Goal: Task Accomplishment & Management: Manage account settings

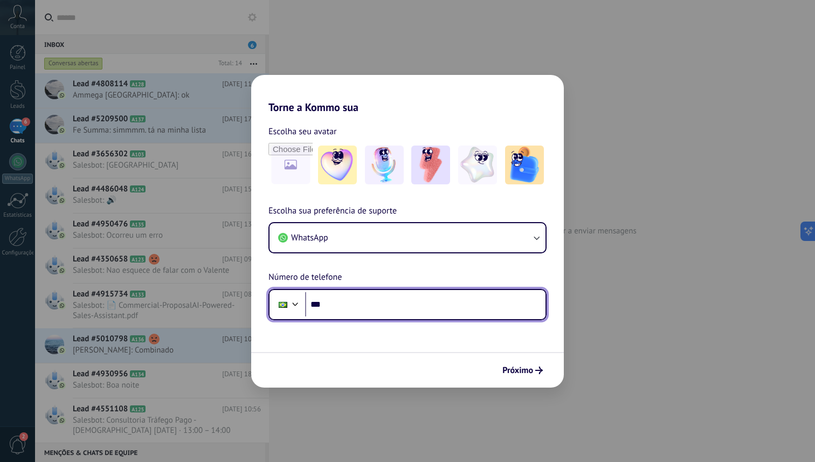
click at [353, 305] on input "***" at bounding box center [425, 304] width 240 height 25
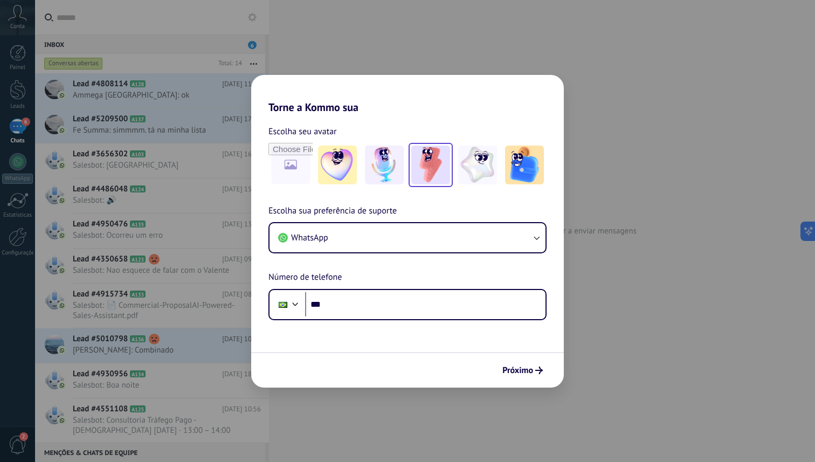
click at [401, 174] on img at bounding box center [430, 164] width 39 height 39
click at [401, 178] on img at bounding box center [524, 164] width 39 height 39
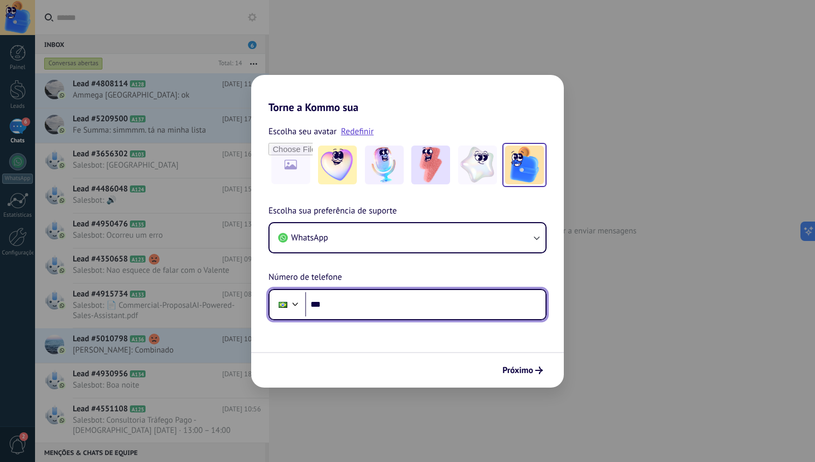
click at [390, 308] on input "***" at bounding box center [425, 304] width 240 height 25
click at [350, 307] on input "***" at bounding box center [425, 304] width 240 height 25
type input "**********"
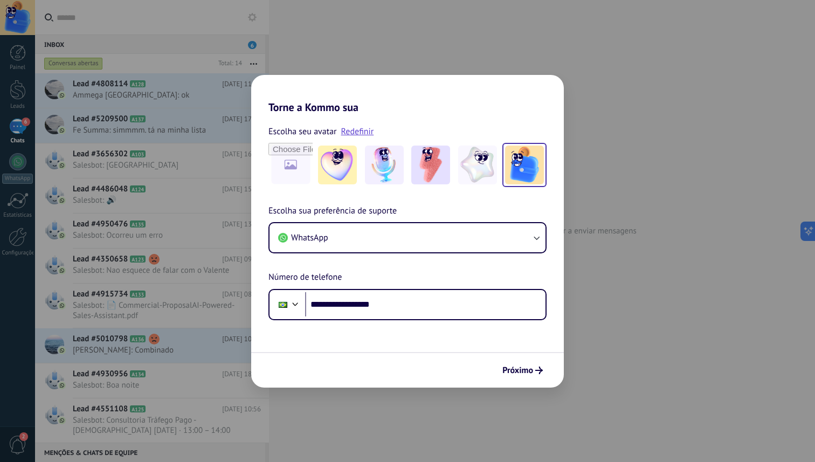
click at [401, 372] on span "Próximo" at bounding box center [517, 370] width 31 height 8
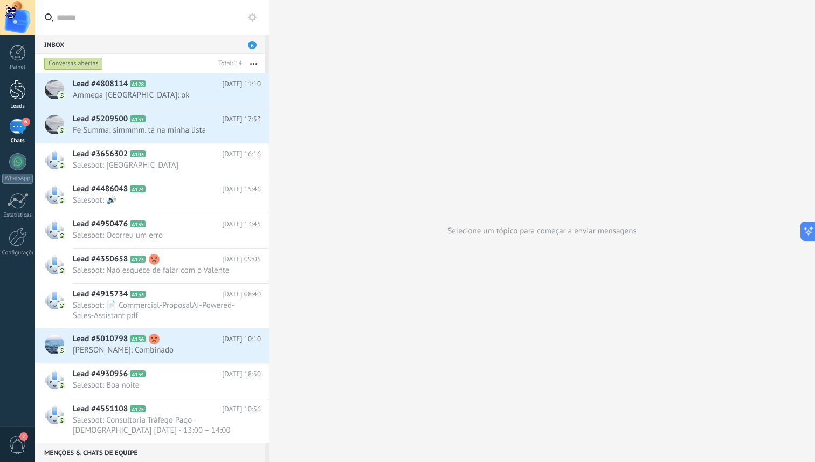
click at [17, 88] on div at bounding box center [18, 90] width 16 height 20
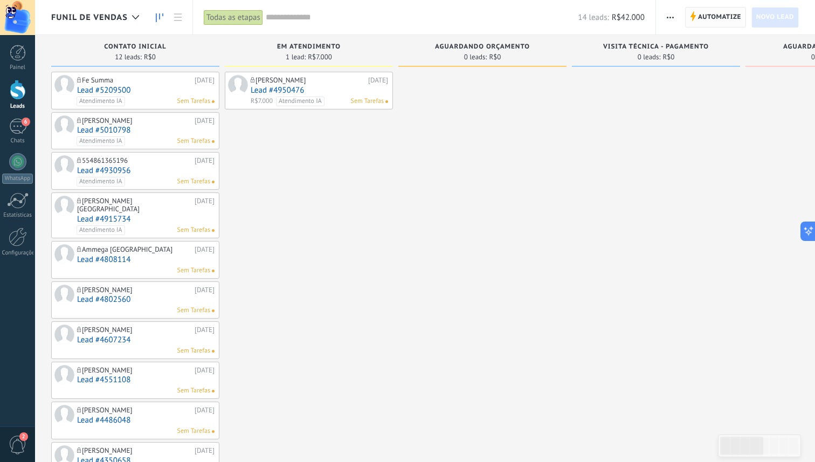
click at [401, 22] on span "Automatize" at bounding box center [719, 17] width 43 height 19
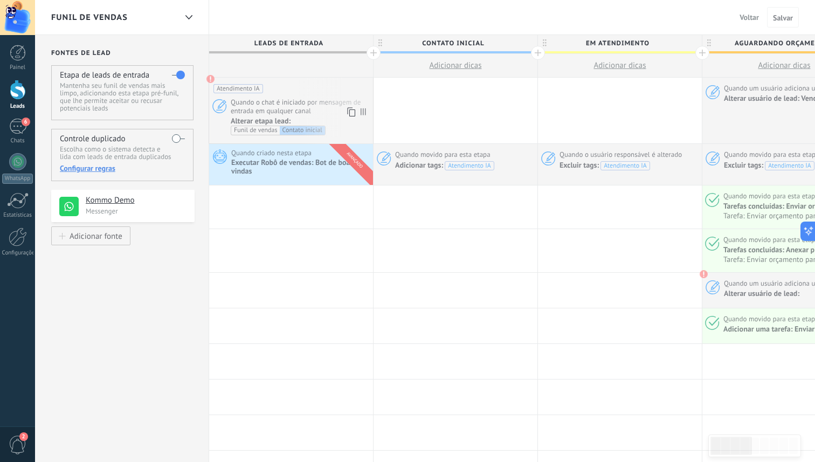
click at [210, 80] on span at bounding box center [210, 79] width 9 height 9
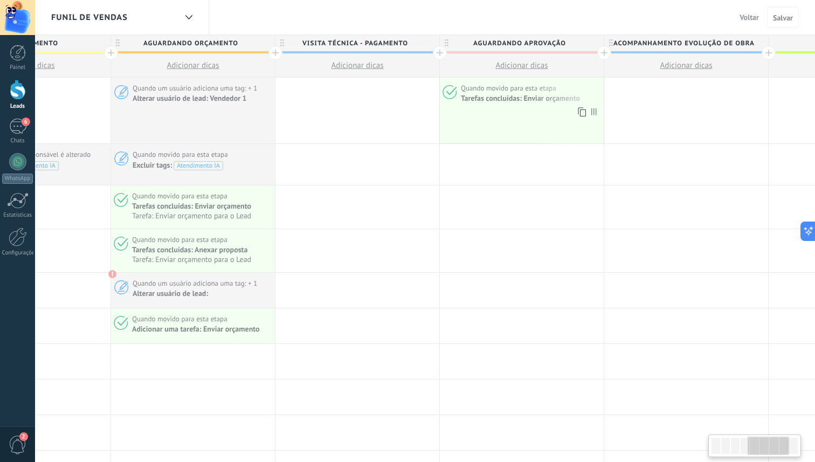
scroll to position [0, 694]
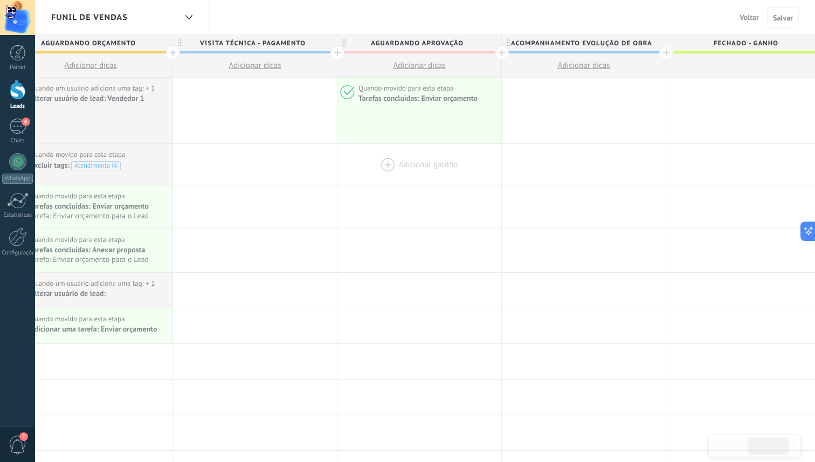
click at [385, 155] on div at bounding box center [419, 164] width 164 height 41
click at [379, 168] on div at bounding box center [419, 164] width 164 height 41
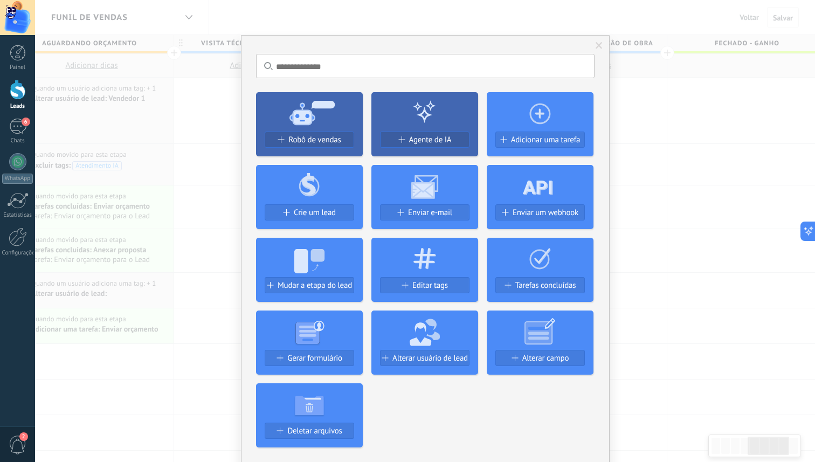
click at [383, 162] on div "Robô de vendas Agente de IA Adicionar uma tarefa Crie um lead Enviar e-mail Env…" at bounding box center [425, 266] width 338 height 364
click at [401, 136] on span "Adicionar uma tarefa" at bounding box center [546, 139] width 70 height 9
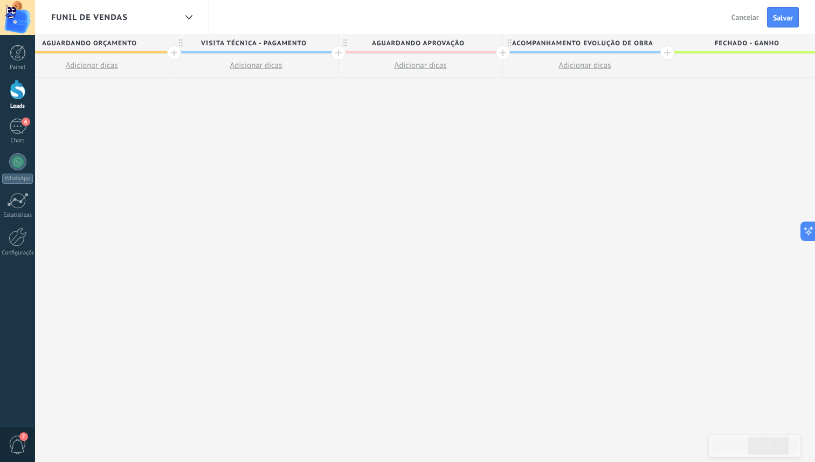
click at [401, 22] on span "Cancelar" at bounding box center [744, 17] width 27 height 10
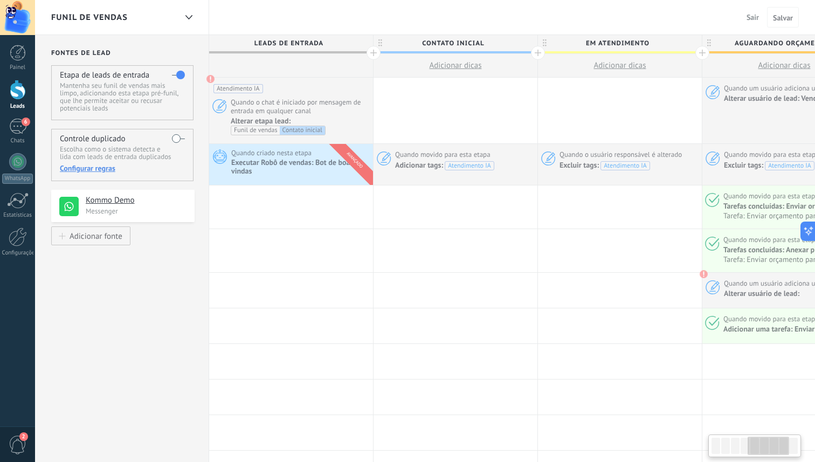
scroll to position [0, 692]
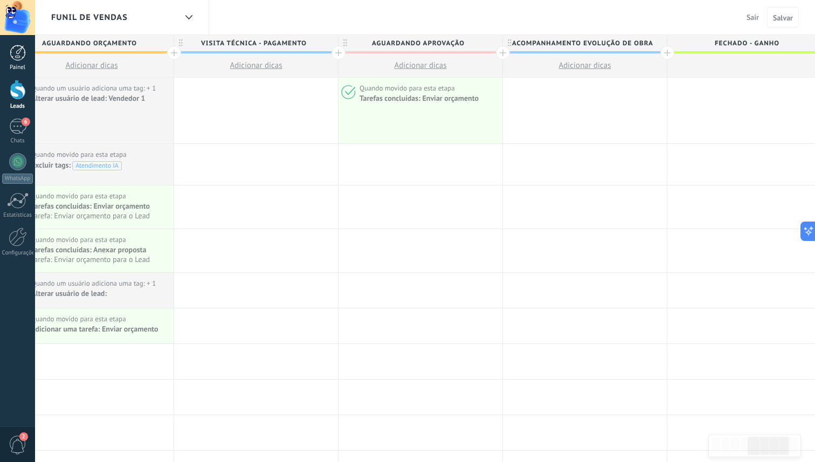
click at [20, 56] on div at bounding box center [18, 53] width 16 height 16
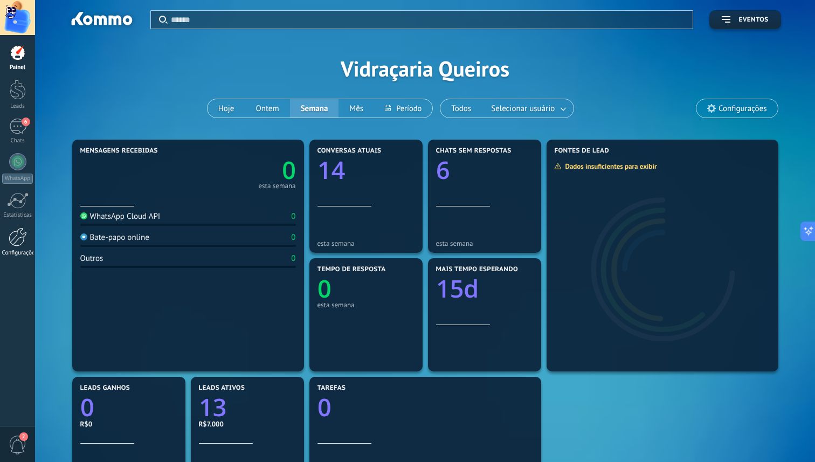
click at [23, 254] on div "Configurações" at bounding box center [17, 252] width 31 height 7
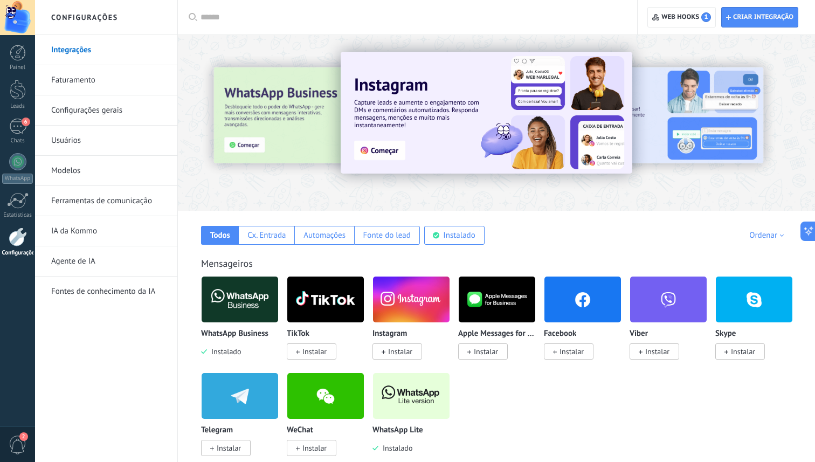
click at [84, 82] on link "Faturamento" at bounding box center [108, 80] width 115 height 30
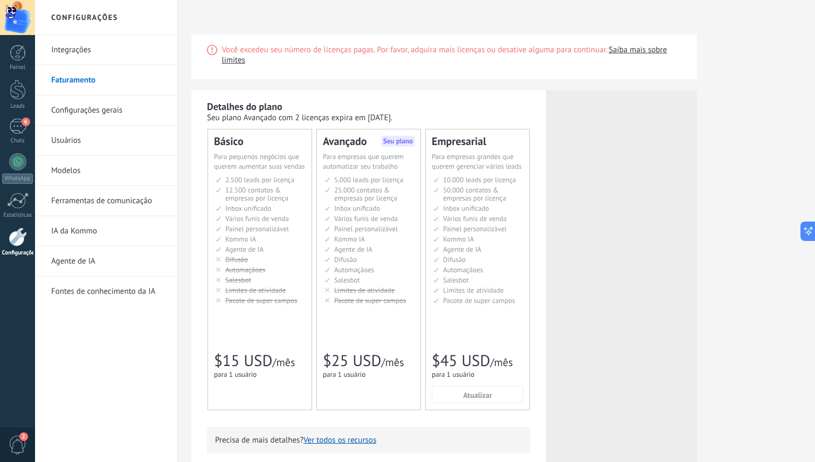
click at [67, 108] on link "Configurações gerais" at bounding box center [108, 110] width 115 height 30
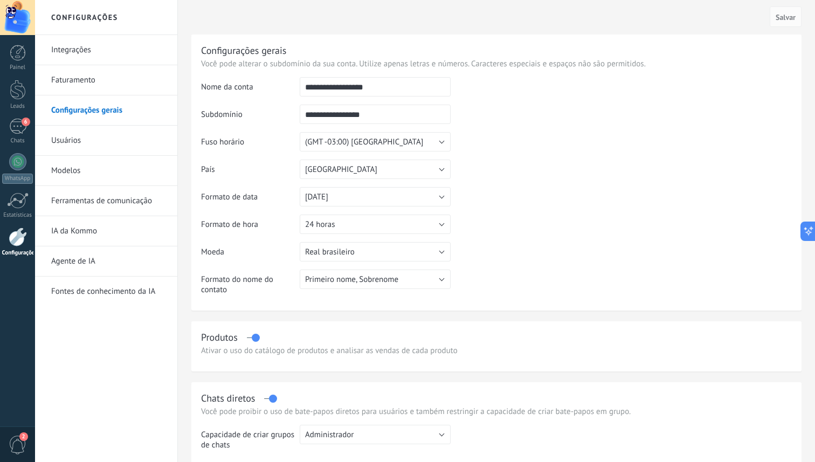
click at [64, 140] on link "Usuários" at bounding box center [108, 141] width 115 height 30
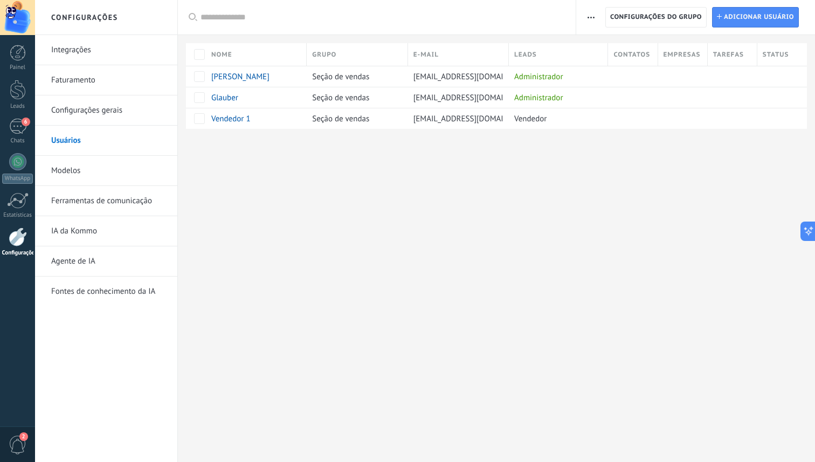
click at [574, 160] on div at bounding box center [496, 146] width 637 height 35
click at [727, 12] on span "Adicionar usuário" at bounding box center [759, 17] width 70 height 19
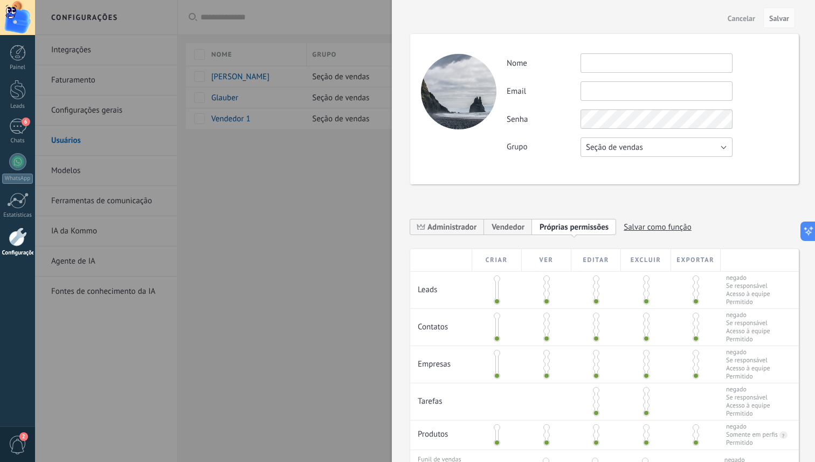
click at [649, 150] on button "Seção de vendas" at bounding box center [656, 146] width 152 height 19
click at [649, 150] on span "Seção de vendas" at bounding box center [651, 147] width 155 height 10
click at [548, 163] on div "Atividade Nome Email Você não pode editar este email porque o usuário ativou a …" at bounding box center [604, 109] width 389 height 150
click at [586, 150] on span "Seção de vendas" at bounding box center [614, 147] width 57 height 10
click at [538, 153] on div "Grupo Seção de vendas Usuários gratuitos Seção de vendas" at bounding box center [647, 146] width 281 height 19
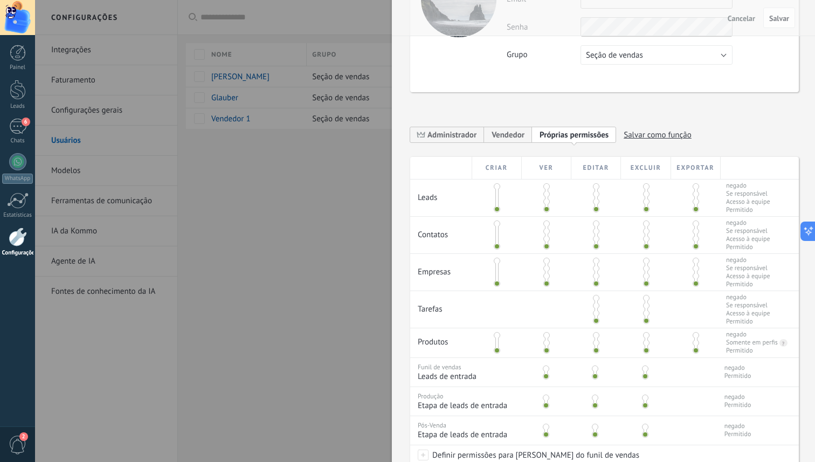
scroll to position [211, 0]
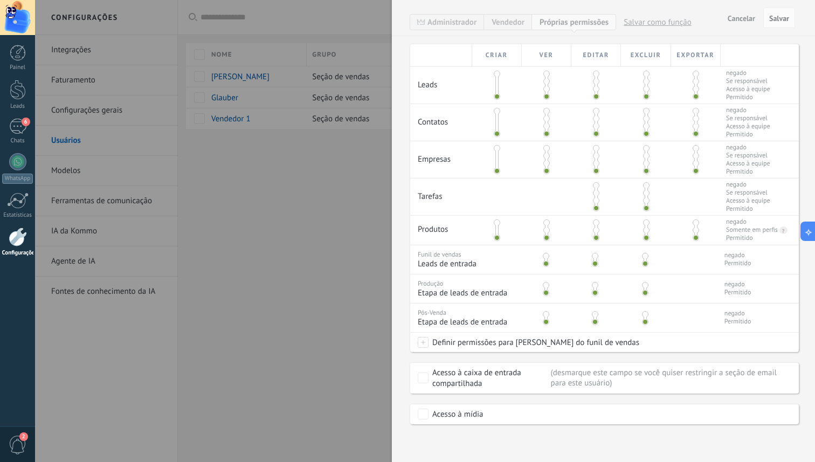
click at [353, 183] on div at bounding box center [407, 231] width 815 height 462
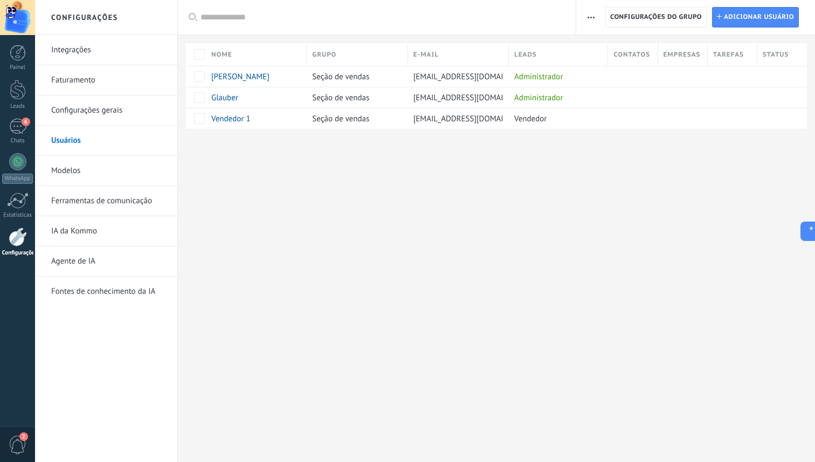
scroll to position [0, 0]
click at [82, 57] on link "Integrações" at bounding box center [108, 50] width 115 height 30
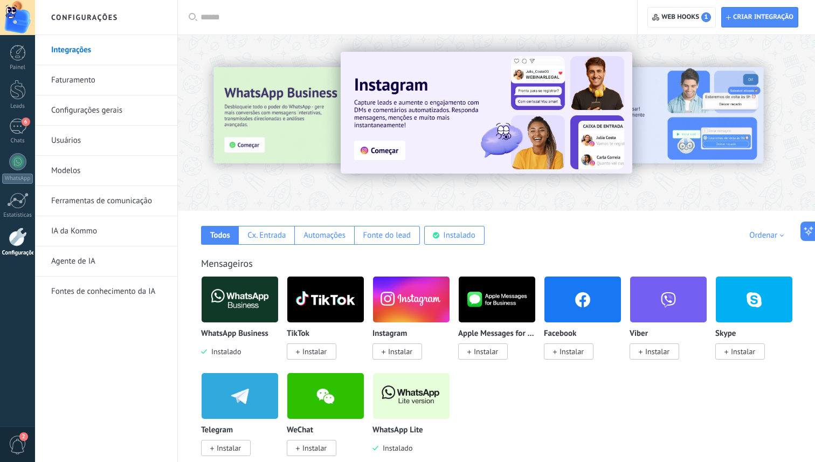
click at [96, 107] on link "Configurações gerais" at bounding box center [108, 110] width 115 height 30
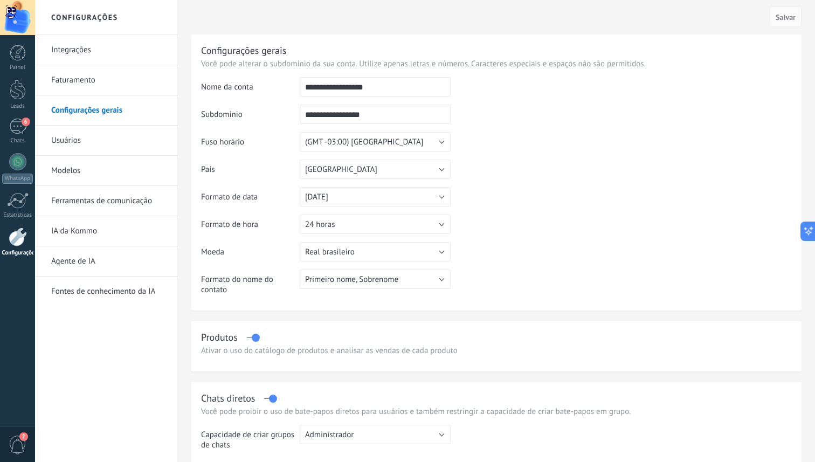
drag, startPoint x: 558, startPoint y: 295, endPoint x: 519, endPoint y: 292, distance: 39.5
click at [558, 295] on table "**********" at bounding box center [496, 190] width 591 height 226
click at [87, 261] on link "Agente de IA" at bounding box center [108, 261] width 115 height 30
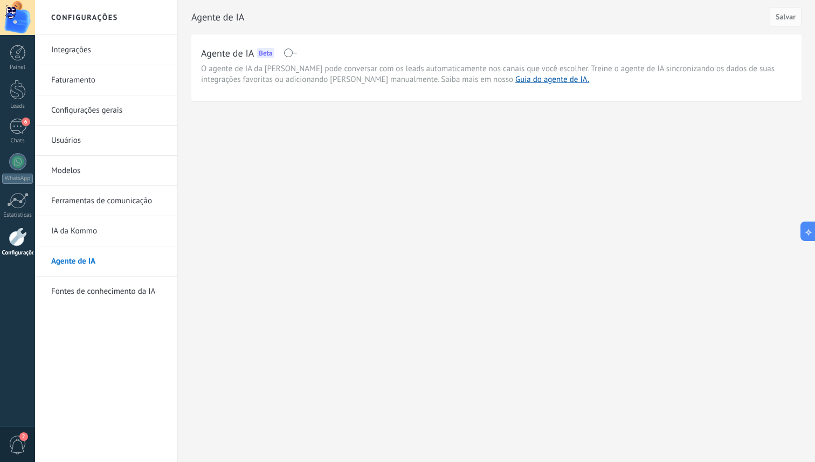
click at [93, 227] on link "IA da Kommo" at bounding box center [108, 231] width 115 height 30
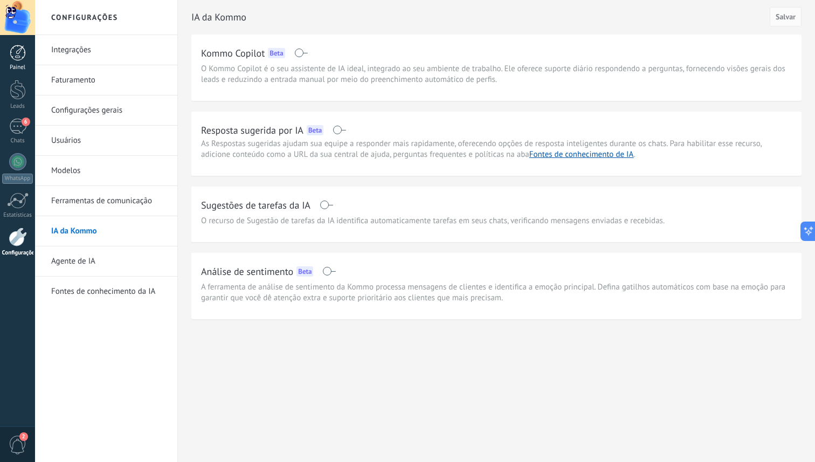
click at [18, 52] on div at bounding box center [18, 53] width 16 height 16
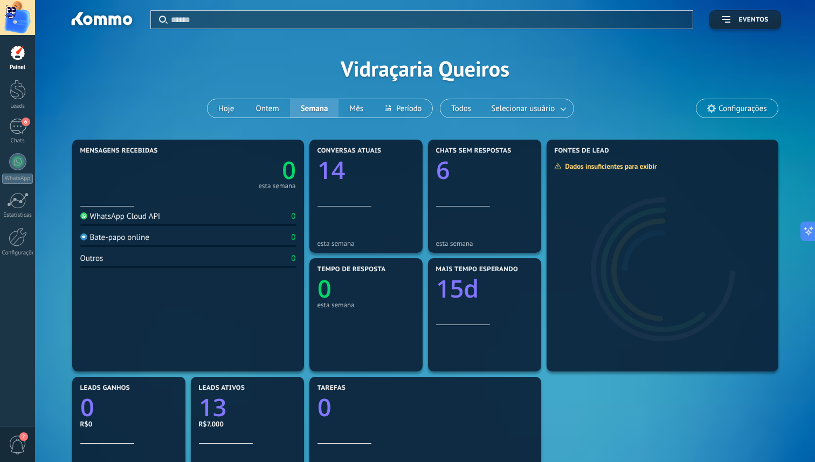
click at [737, 109] on span "Configurações" at bounding box center [742, 108] width 48 height 9
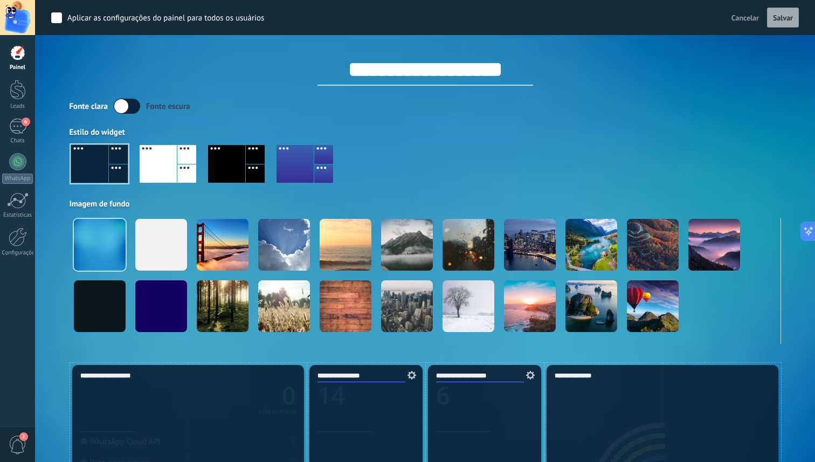
click at [474, 163] on div at bounding box center [425, 167] width 711 height 61
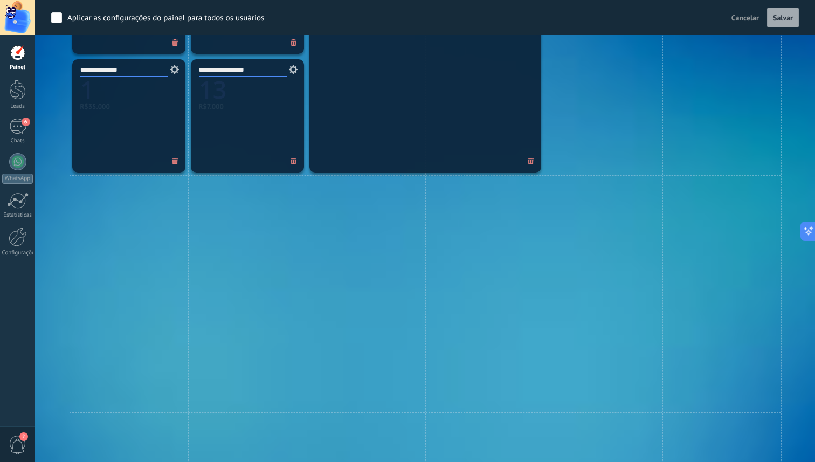
scroll to position [763, 0]
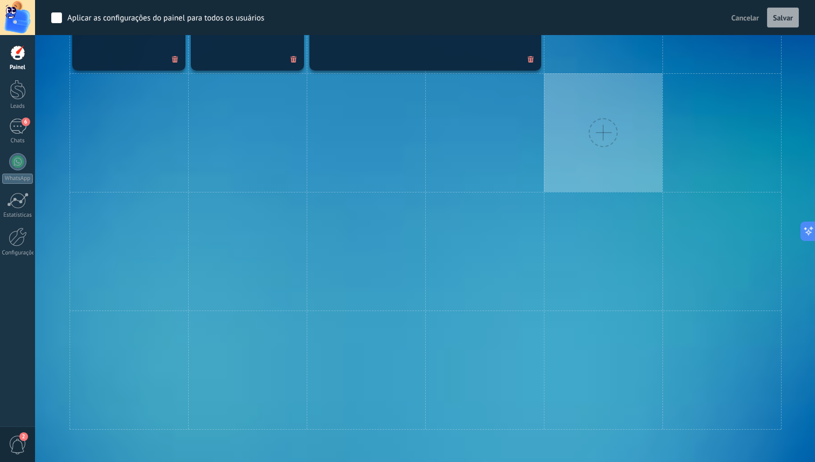
click at [573, 150] on div at bounding box center [603, 132] width 119 height 119
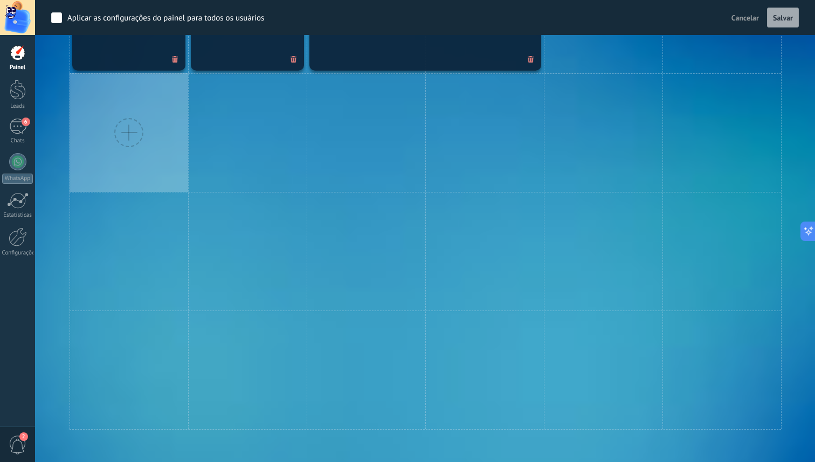
drag, startPoint x: 147, startPoint y: 157, endPoint x: 127, endPoint y: 149, distance: 22.2
click at [147, 157] on div at bounding box center [129, 132] width 119 height 119
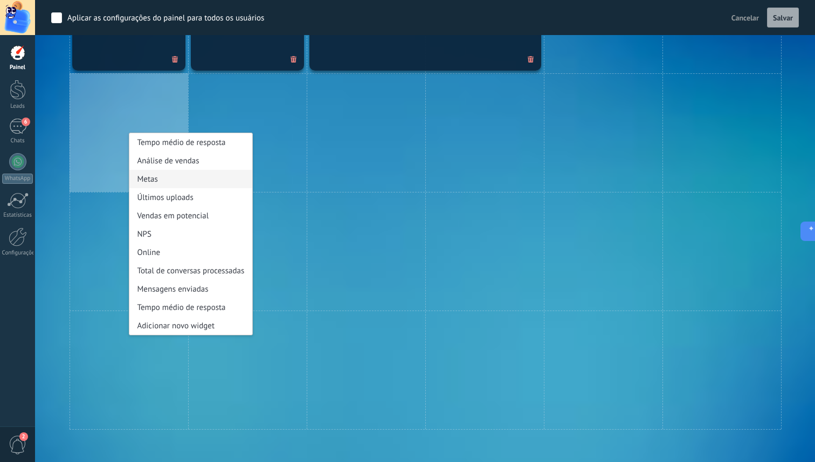
click at [164, 181] on div "Metas" at bounding box center [190, 179] width 123 height 18
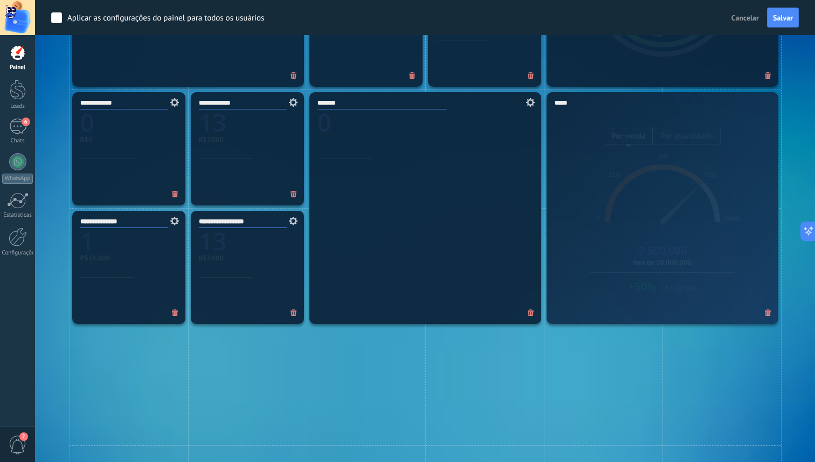
scroll to position [487, 0]
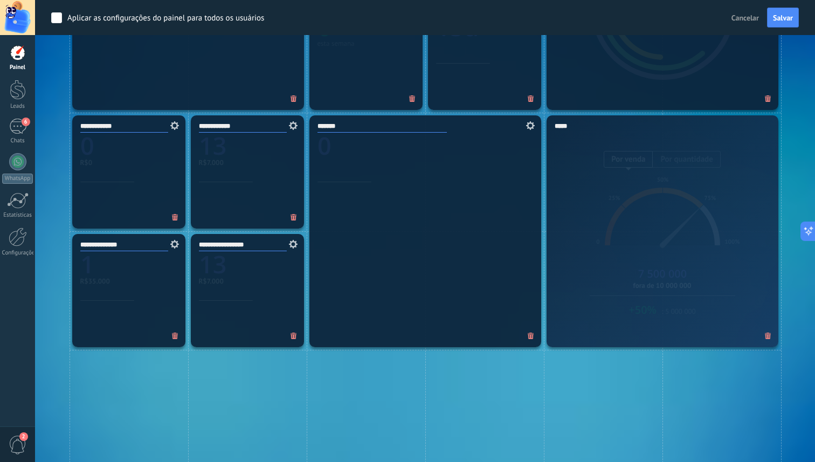
click at [644, 205] on div "*****" at bounding box center [662, 231] width 232 height 232
click at [677, 225] on div "*****" at bounding box center [662, 231] width 232 height 232
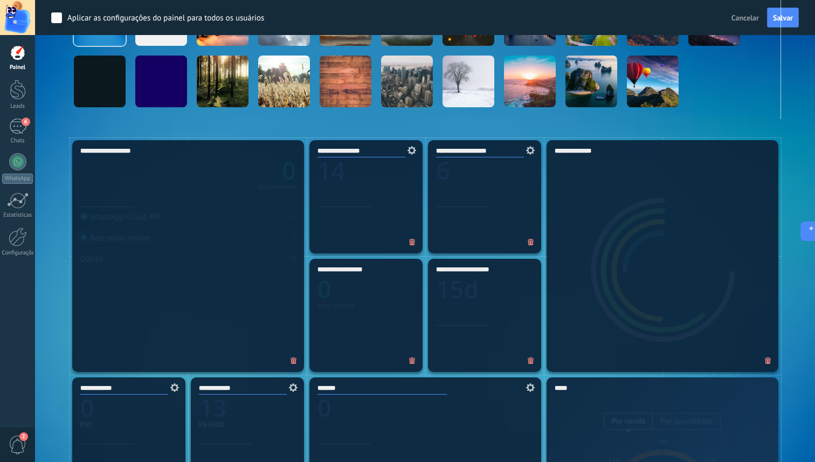
scroll to position [0, 0]
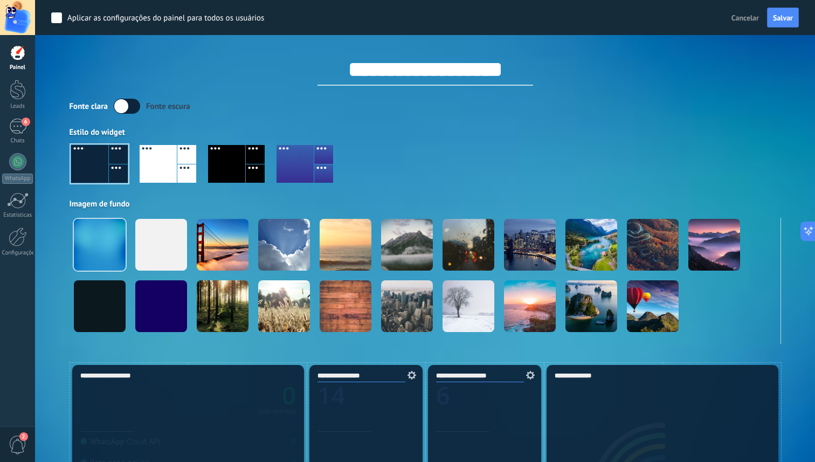
click at [302, 66] on div "**********" at bounding box center [425, 60] width 711 height 51
click at [781, 20] on span "Salvar" at bounding box center [783, 18] width 20 height 8
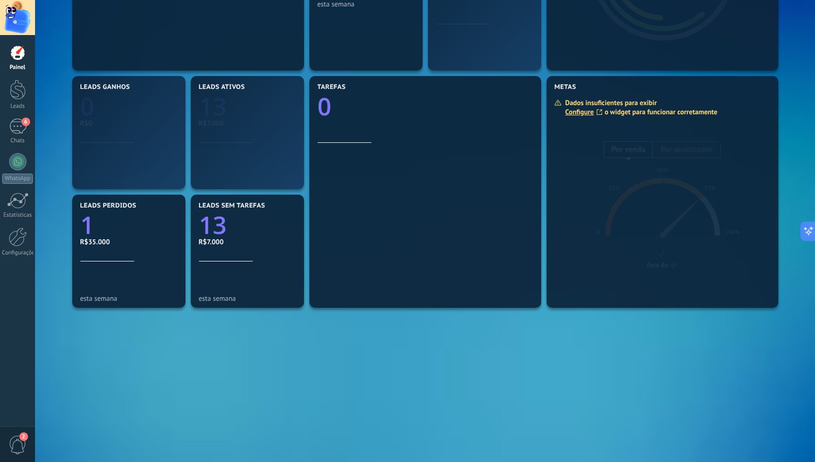
scroll to position [301, 0]
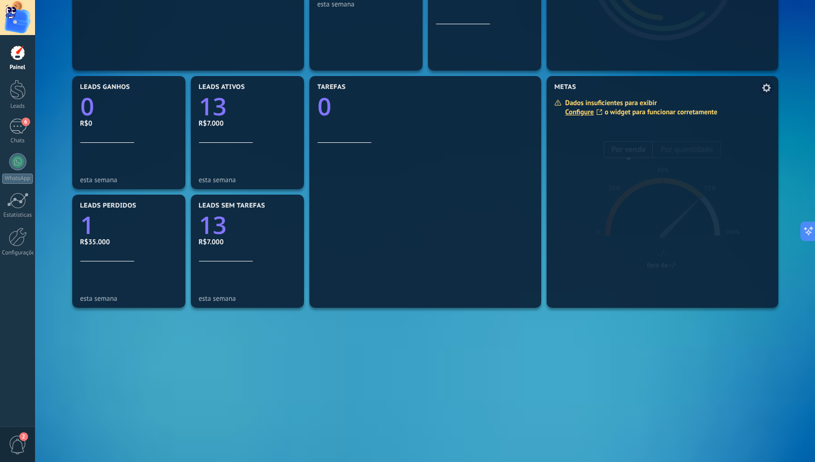
click at [585, 112] on link "Configure" at bounding box center [584, 111] width 39 height 9
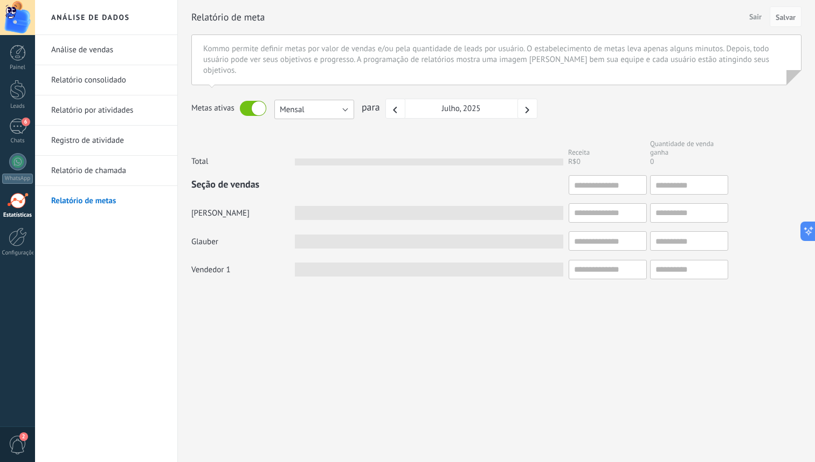
click at [330, 110] on button "Mensal" at bounding box center [314, 109] width 80 height 19
click at [330, 110] on span "Mensal" at bounding box center [309, 110] width 82 height 10
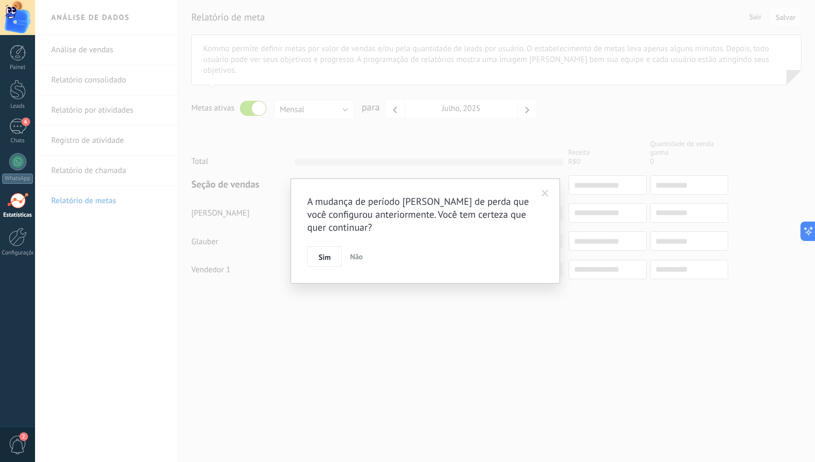
click at [102, 252] on div "A mudança de período levará a metas de perda que você configurou anteriormente.…" at bounding box center [425, 231] width 780 height 462
click at [324, 253] on span "Sim" at bounding box center [324, 257] width 12 height 8
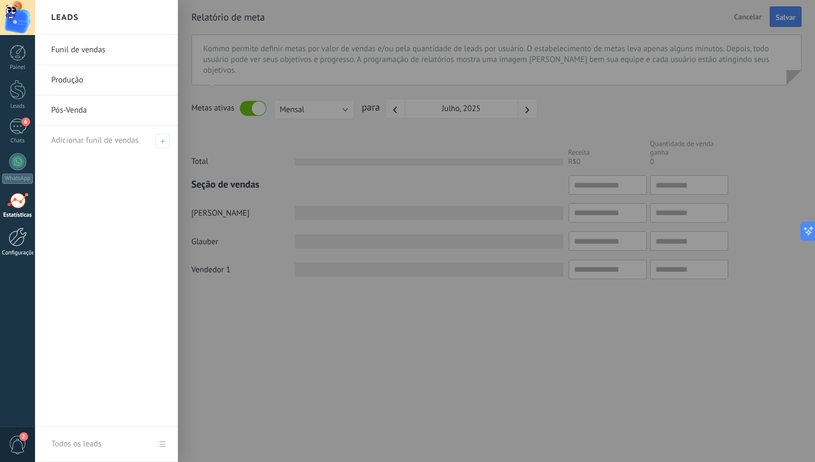
click at [12, 230] on div at bounding box center [18, 236] width 18 height 19
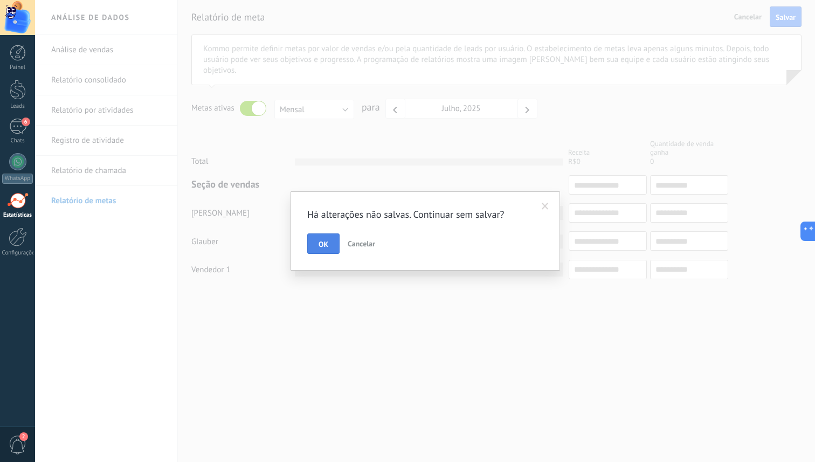
click at [317, 243] on button "OK" at bounding box center [323, 243] width 32 height 20
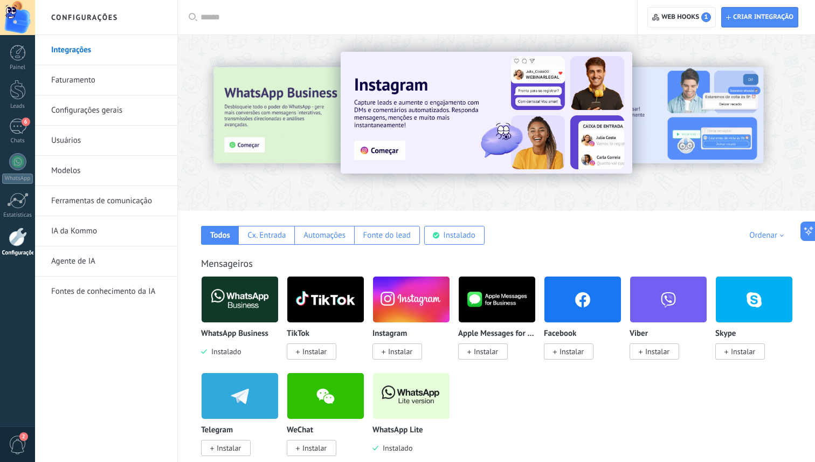
click at [74, 145] on link "Usuários" at bounding box center [108, 141] width 115 height 30
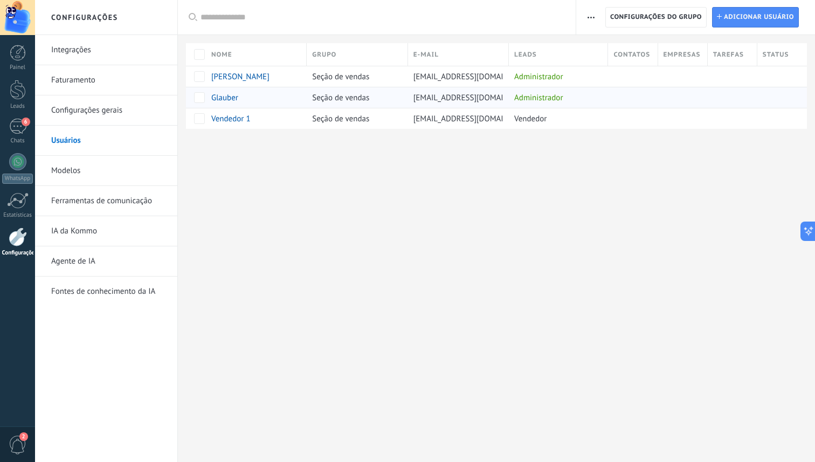
click at [221, 100] on span "Glauber" at bounding box center [224, 98] width 27 height 10
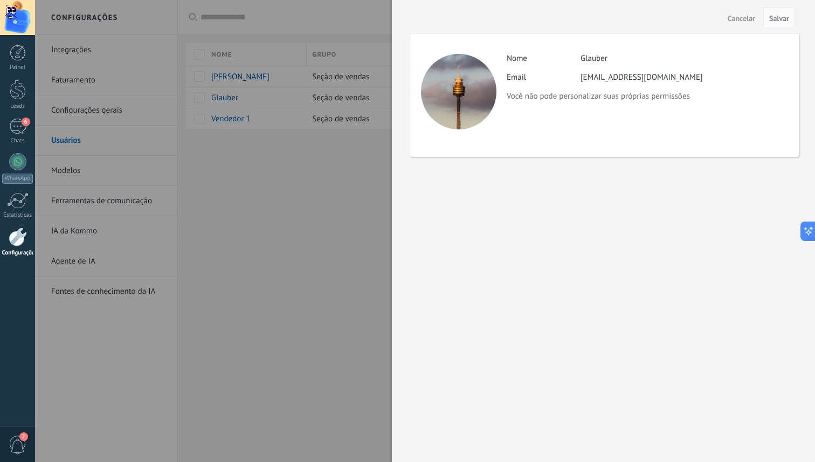
click at [602, 53] on div "Atividade Nome Glauber Email glauberalves18@gmail.com Você não pode personaliza…" at bounding box center [604, 95] width 389 height 123
click at [285, 285] on div at bounding box center [407, 231] width 815 height 462
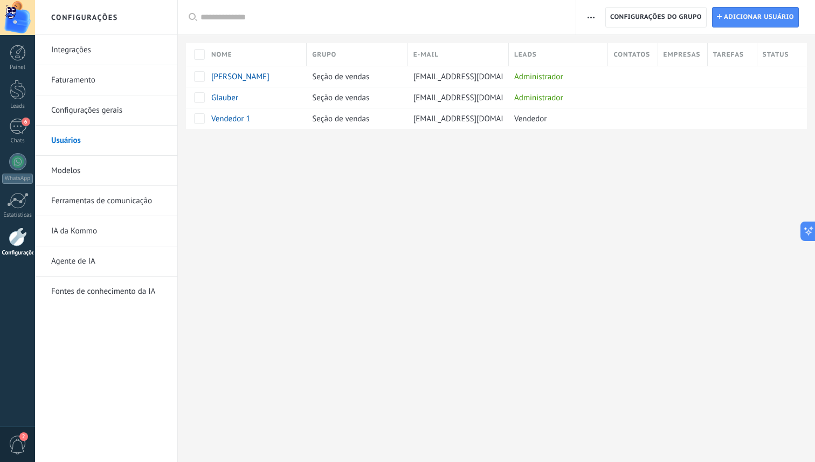
click at [285, 285] on div at bounding box center [407, 231] width 815 height 462
click at [738, 21] on span "Adicionar usuário" at bounding box center [759, 17] width 70 height 19
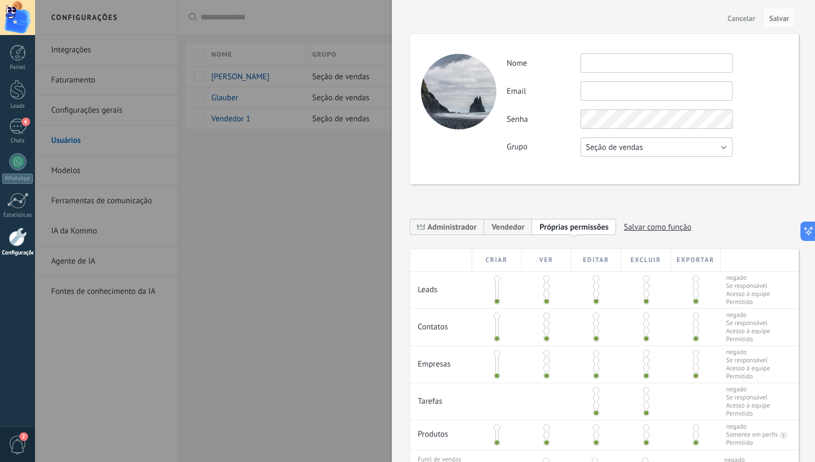
click at [650, 152] on button "Seção de vendas" at bounding box center [656, 146] width 152 height 19
click at [646, 165] on span "Usuários gratuitos" at bounding box center [651, 166] width 155 height 10
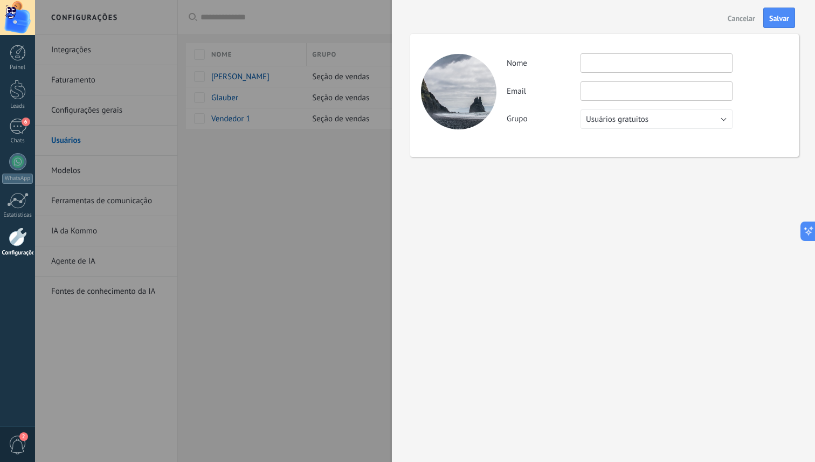
click at [627, 65] on input "text" at bounding box center [656, 62] width 152 height 19
click at [614, 121] on span "Usuários gratuitos" at bounding box center [617, 119] width 63 height 10
click at [614, 121] on span "Seção de vendas" at bounding box center [651, 119] width 155 height 10
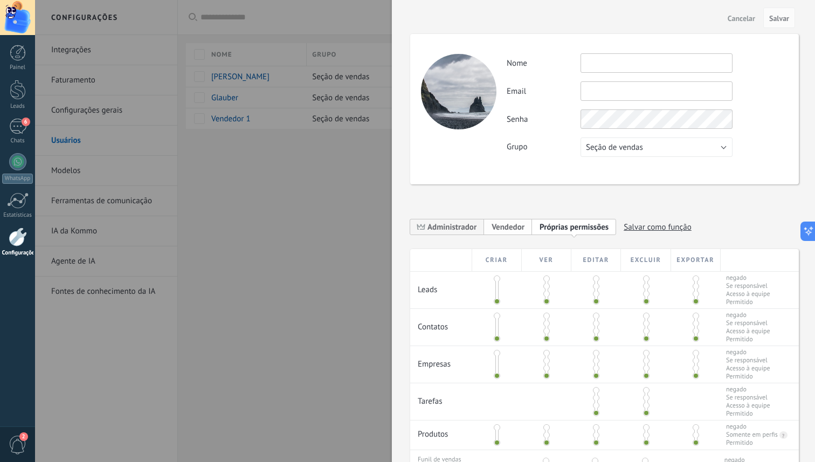
click at [504, 227] on span "Vendedor" at bounding box center [507, 227] width 33 height 10
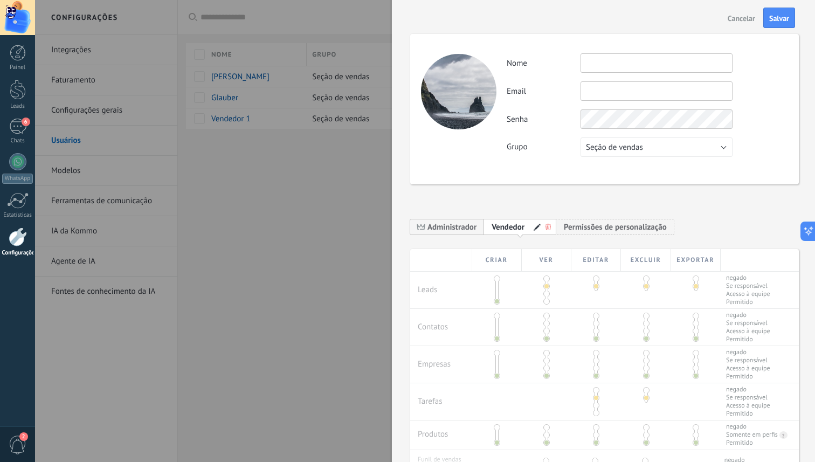
click at [596, 69] on input "text" at bounding box center [656, 62] width 152 height 19
click at [557, 124] on div "Senha" at bounding box center [647, 118] width 281 height 19
click at [644, 155] on button "Seção de vendas" at bounding box center [656, 146] width 152 height 19
drag, startPoint x: 639, startPoint y: 168, endPoint x: 640, endPoint y: 136, distance: 32.3
click at [639, 168] on span "Usuários gratuitos" at bounding box center [651, 166] width 155 height 10
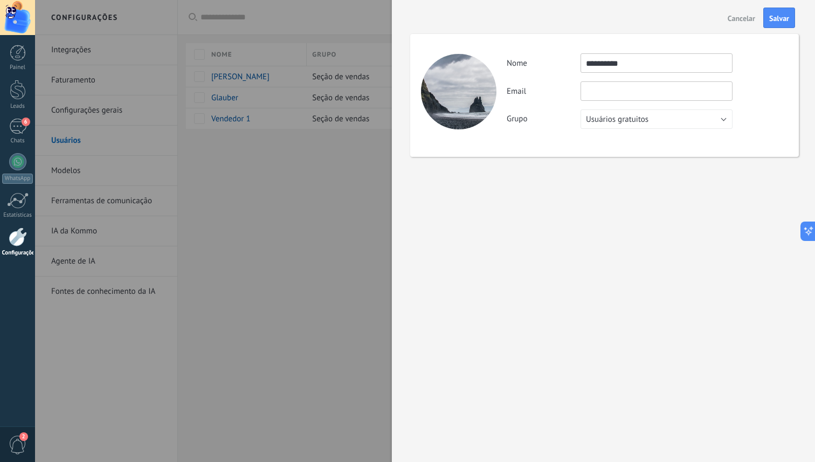
click at [641, 74] on div "**********" at bounding box center [647, 90] width 281 height 75
drag, startPoint x: 645, startPoint y: 68, endPoint x: 547, endPoint y: 63, distance: 97.7
click at [547, 63] on div "**********" at bounding box center [647, 62] width 281 height 19
type input "**********"
click at [755, 106] on div "**********" at bounding box center [647, 90] width 281 height 75
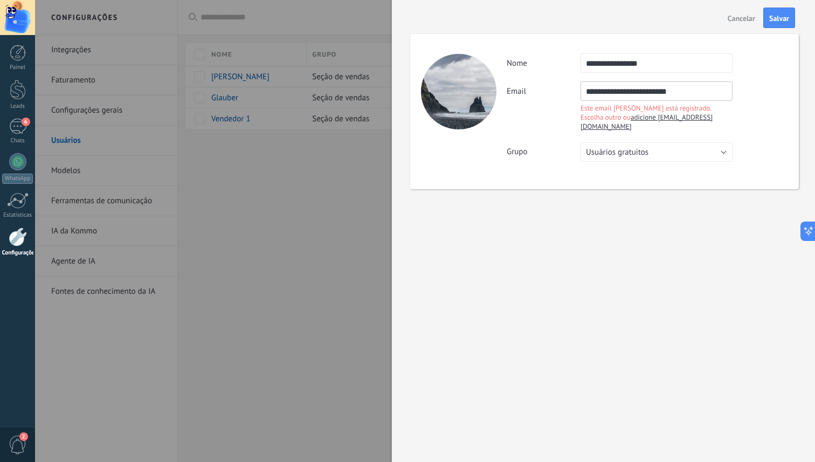
click at [770, 77] on div "**********" at bounding box center [647, 107] width 281 height 108
drag, startPoint x: 709, startPoint y: 94, endPoint x: 517, endPoint y: 86, distance: 192.5
click at [517, 86] on div "**********" at bounding box center [647, 107] width 281 height 52
type input "**********"
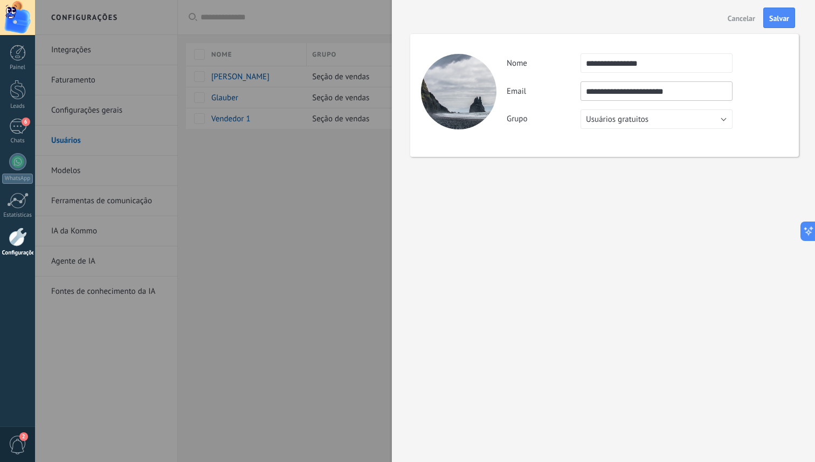
click at [789, 121] on div "**********" at bounding box center [604, 95] width 389 height 123
click at [773, 19] on span "Salvar" at bounding box center [779, 19] width 20 height 8
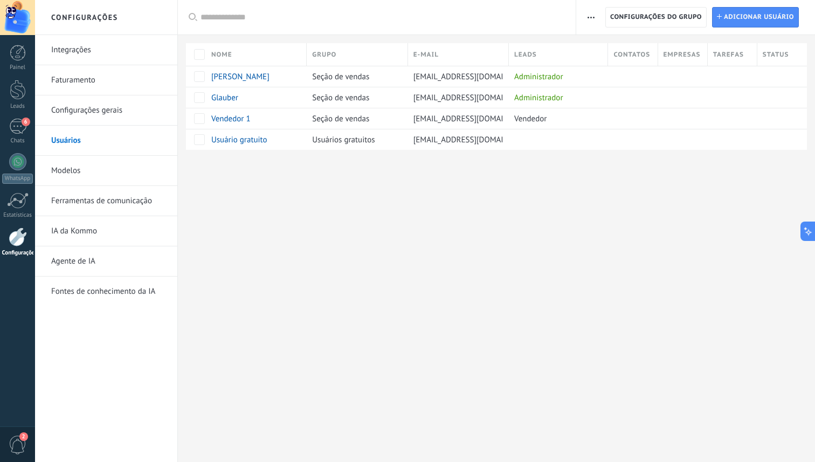
drag, startPoint x: 632, startPoint y: 204, endPoint x: 611, endPoint y: 202, distance: 20.6
click at [632, 203] on div "Configurações Integrações Faturamento Configurações gerais Usuários Modelos Fer…" at bounding box center [425, 231] width 780 height 462
click at [500, 143] on span "contato@horizontz.com.br" at bounding box center [474, 140] width 122 height 10
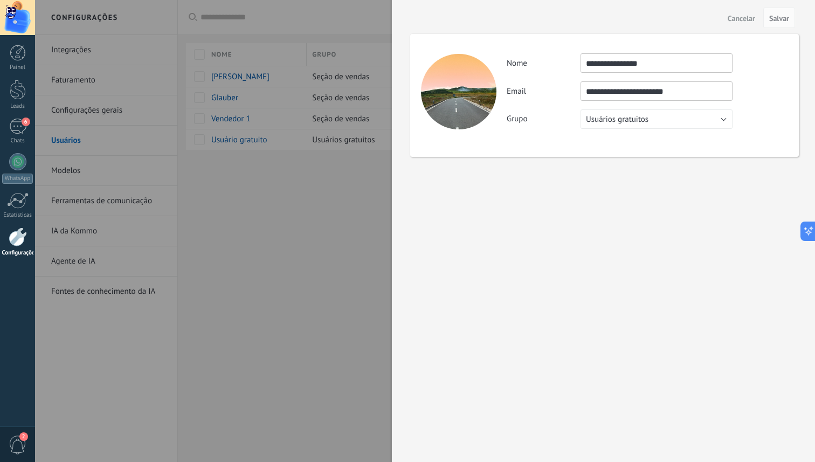
drag, startPoint x: 356, startPoint y: 215, endPoint x: 509, endPoint y: 126, distance: 177.0
click at [358, 214] on div at bounding box center [407, 231] width 815 height 462
